Goal: Task Accomplishment & Management: Use online tool/utility

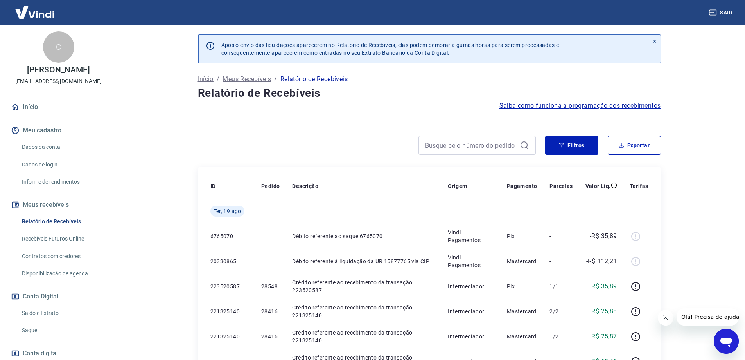
click at [48, 309] on link "Saldo e Extrato" at bounding box center [63, 313] width 89 height 16
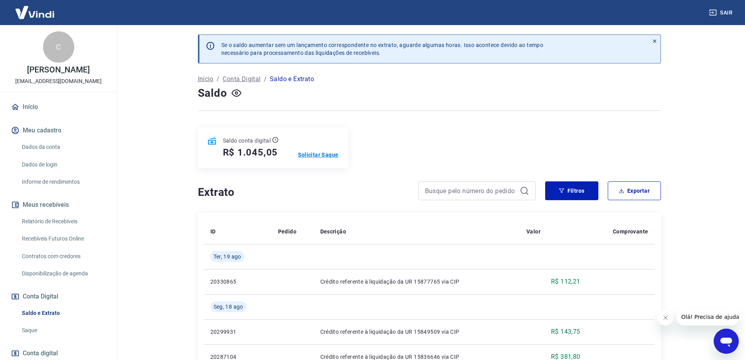
click at [322, 154] on p "Solicitar Saque" at bounding box center [318, 155] width 41 height 8
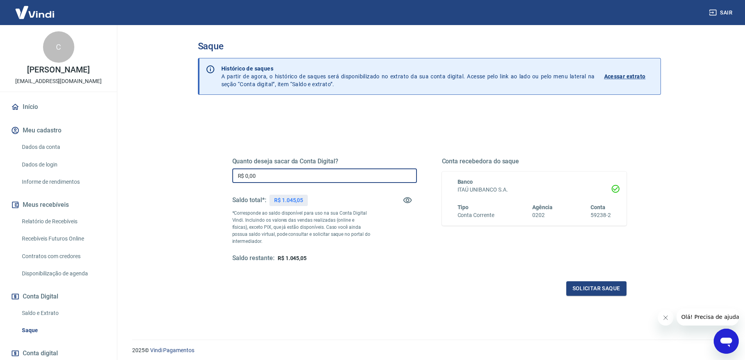
drag, startPoint x: 263, startPoint y: 177, endPoint x: 190, endPoint y: 176, distance: 73.2
click at [190, 176] on div "Saque Histórico de saques A partir de agora, o histórico de saques será disponi…" at bounding box center [430, 177] width 482 height 305
type input "R$ 1.045,05"
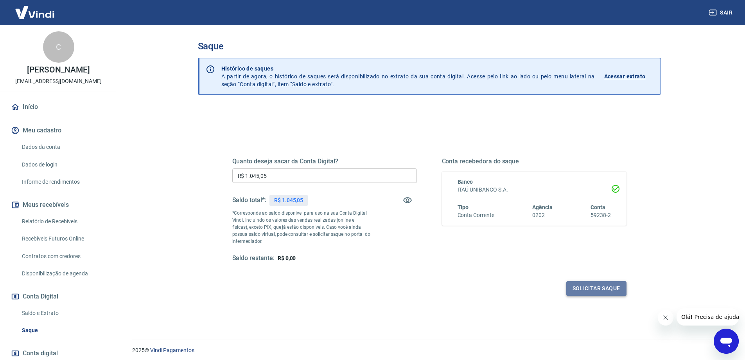
click at [588, 284] on button "Solicitar saque" at bounding box center [597, 288] width 60 height 14
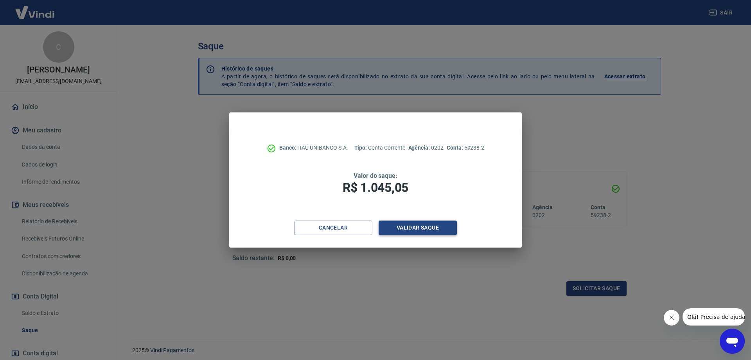
click at [420, 225] on button "Validar saque" at bounding box center [418, 227] width 78 height 14
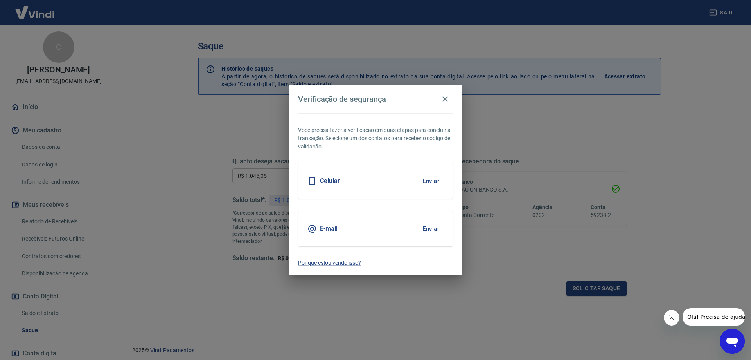
click at [389, 226] on div "E-mail Enviar" at bounding box center [375, 228] width 155 height 35
click at [434, 227] on button "Enviar" at bounding box center [430, 228] width 25 height 16
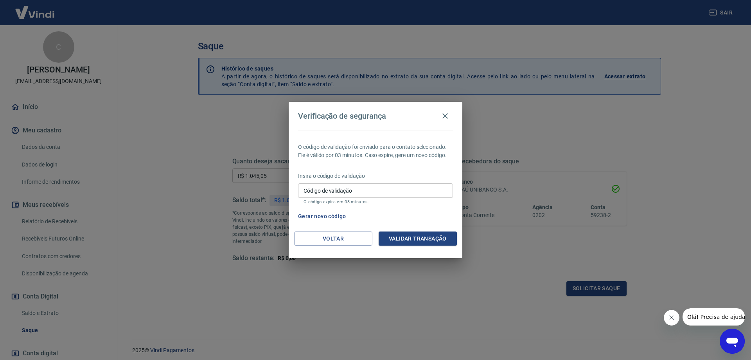
click at [351, 188] on input "Código de validação" at bounding box center [375, 190] width 155 height 14
type input "608781"
click at [415, 235] on button "Validar transação" at bounding box center [418, 238] width 78 height 14
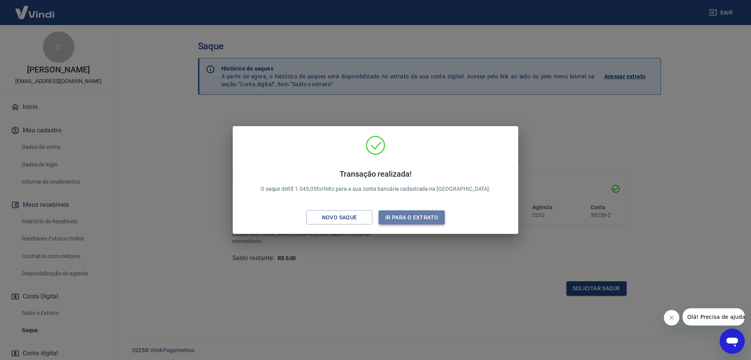
click at [415, 215] on button "Ir para o extrato" at bounding box center [412, 217] width 66 height 14
